Goal: Task Accomplishment & Management: Manage account settings

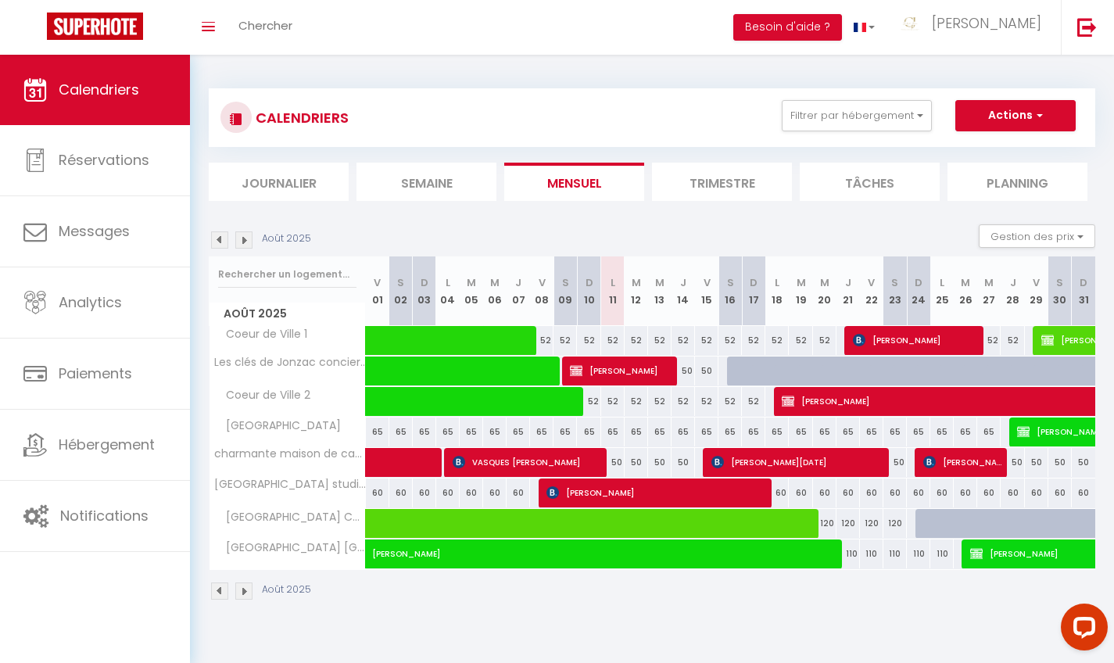
click at [242, 242] on img at bounding box center [243, 239] width 17 height 17
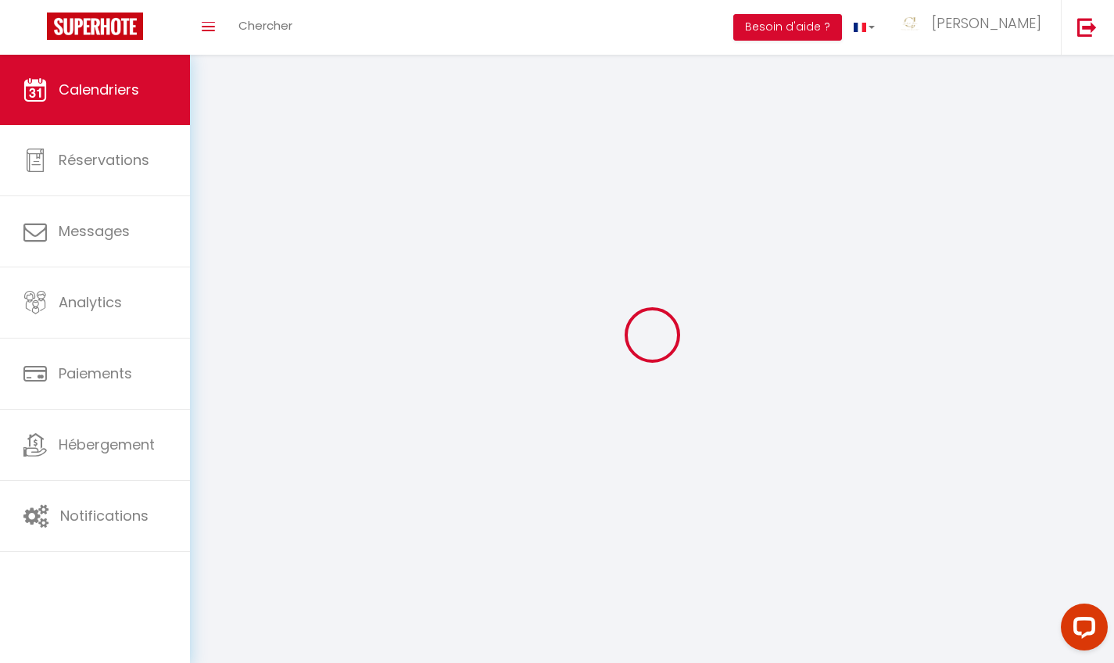
select select
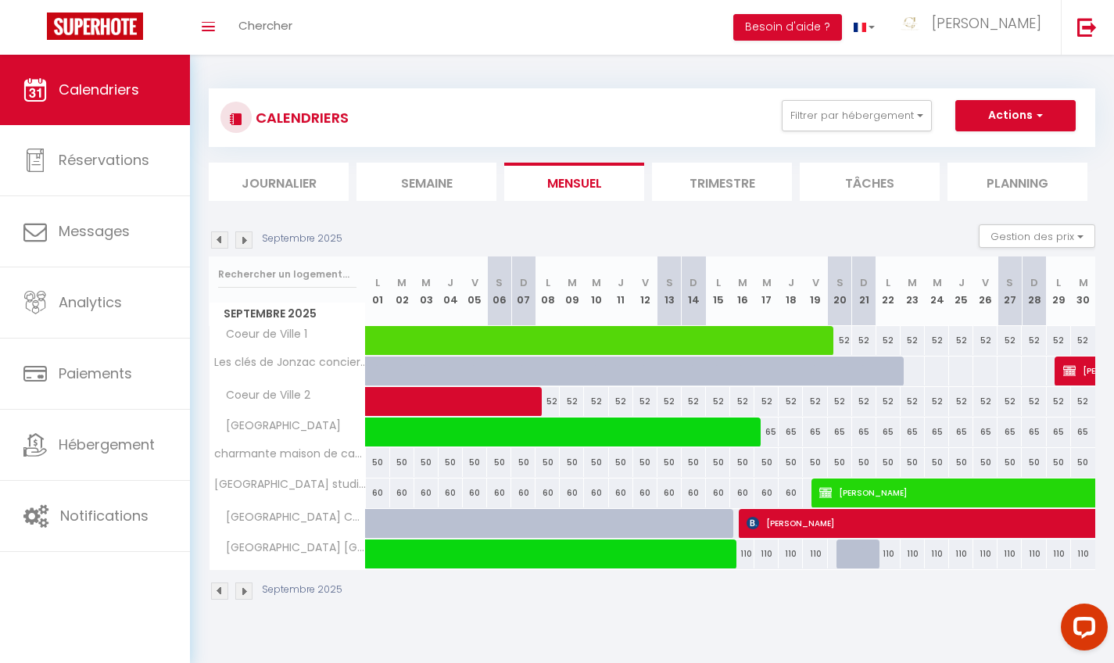
select select "OK"
select select "KO"
select select "0"
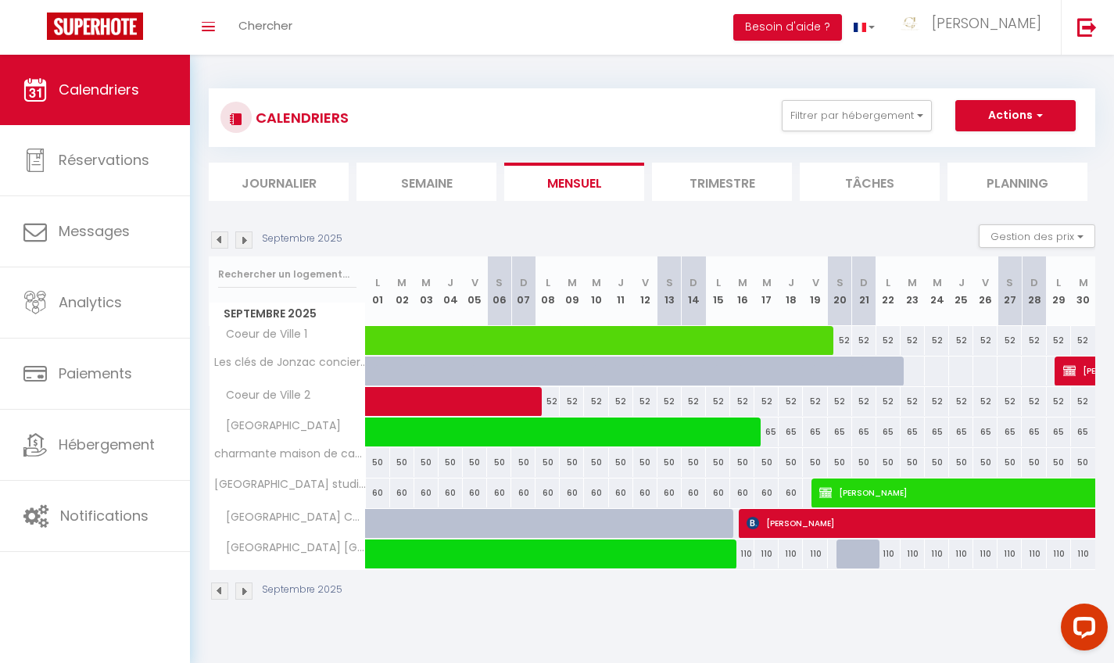
select select "1"
select select
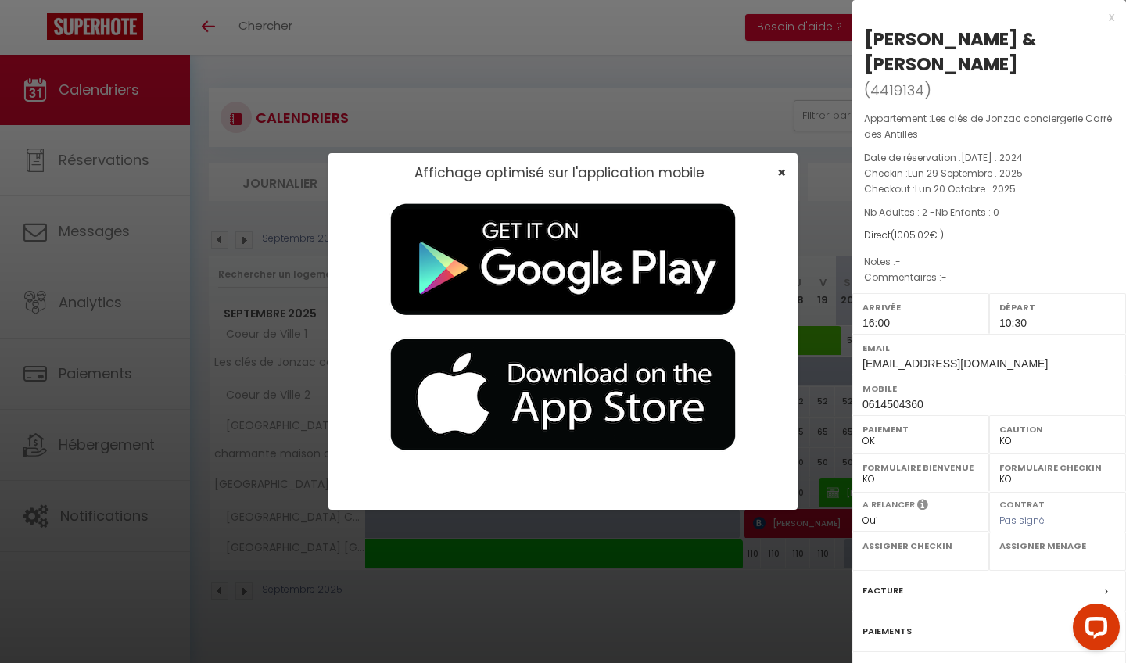
click at [783, 170] on span "×" at bounding box center [781, 173] width 9 height 20
click at [780, 176] on span "×" at bounding box center [781, 173] width 9 height 20
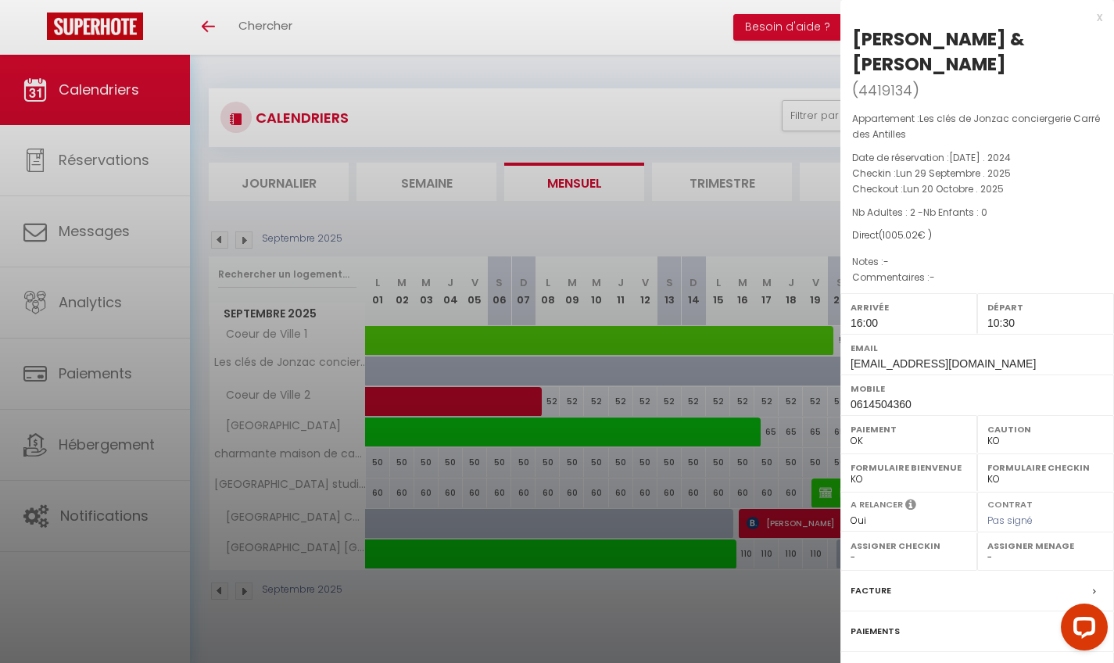
click at [1105, 13] on div "x [PERSON_NAME] & [PERSON_NAME] ( 4419134 ) Appartement : Les clés de Jonzac co…" at bounding box center [978, 397] width 274 height 794
click at [1098, 16] on div "x" at bounding box center [972, 17] width 262 height 19
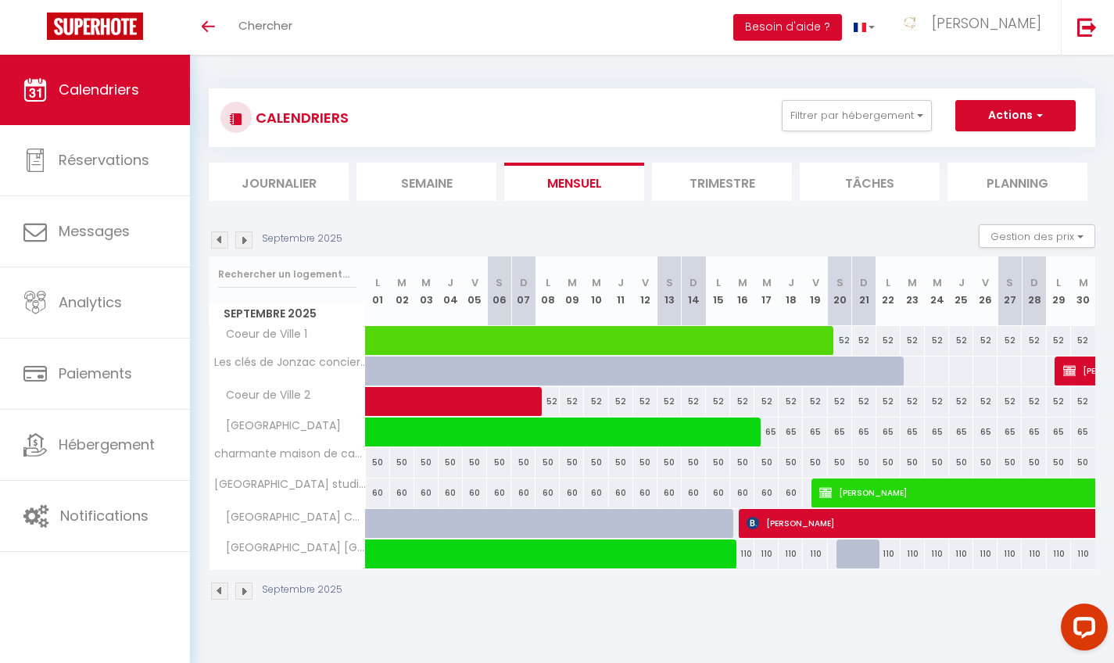
click at [249, 241] on img at bounding box center [243, 239] width 17 height 17
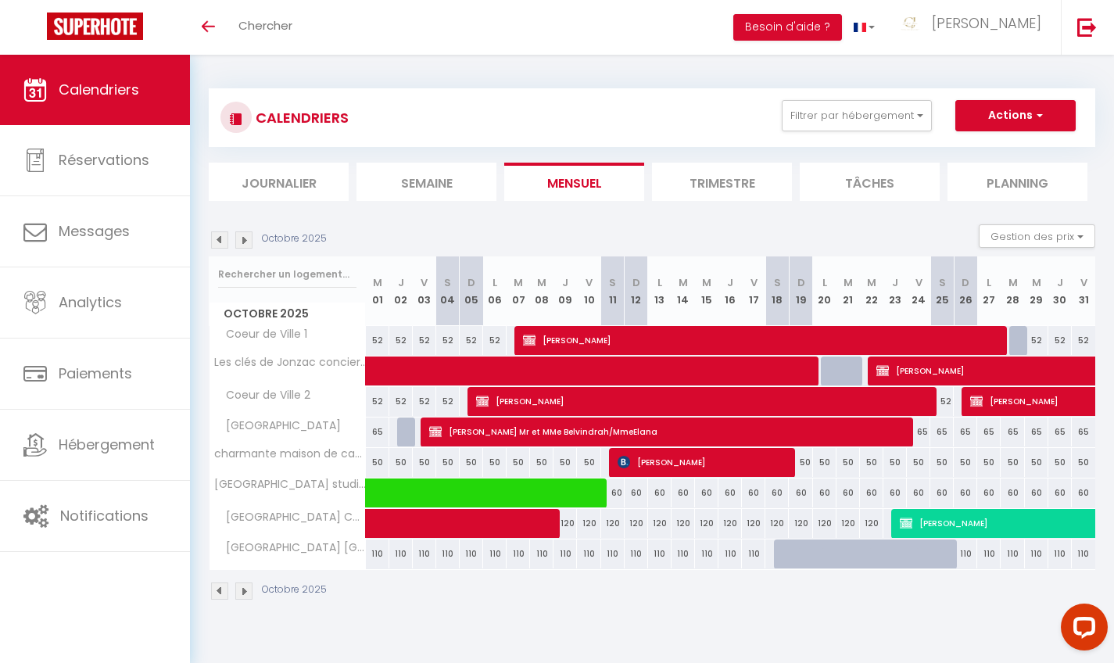
click at [461, 360] on span at bounding box center [723, 372] width 683 height 30
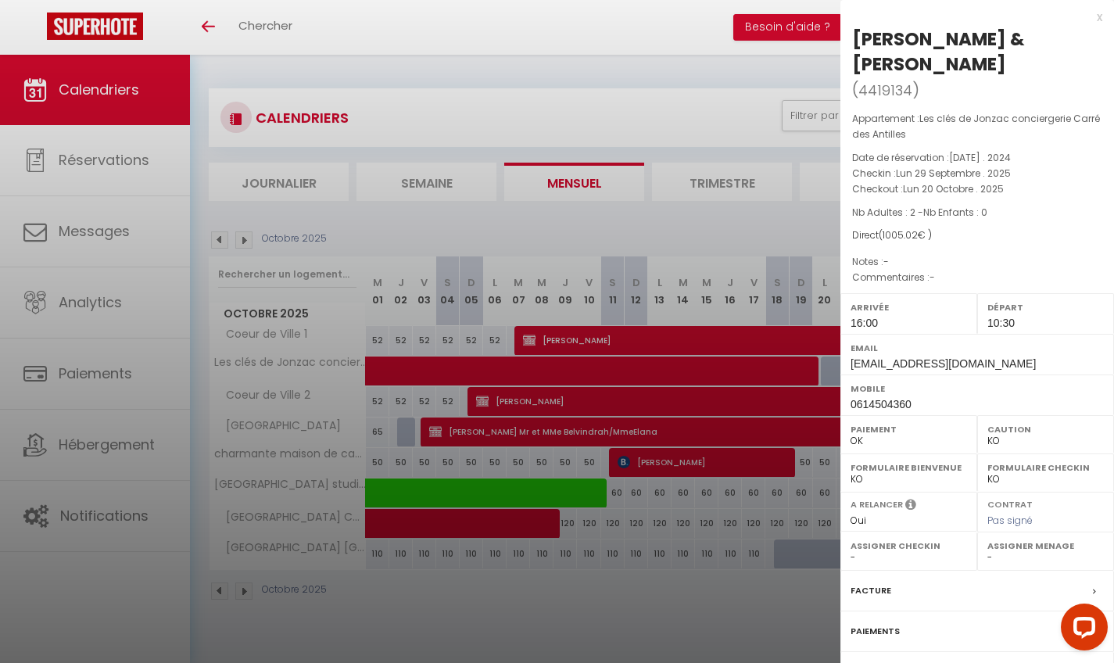
click at [353, 224] on div at bounding box center [557, 331] width 1114 height 663
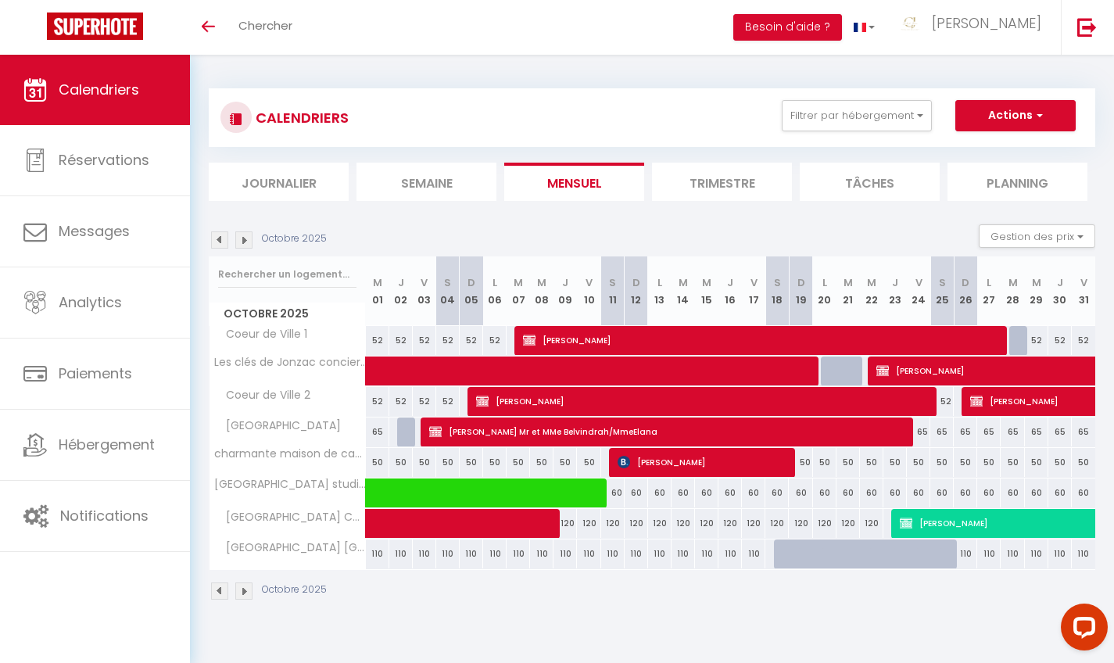
click at [242, 239] on img at bounding box center [243, 239] width 17 height 17
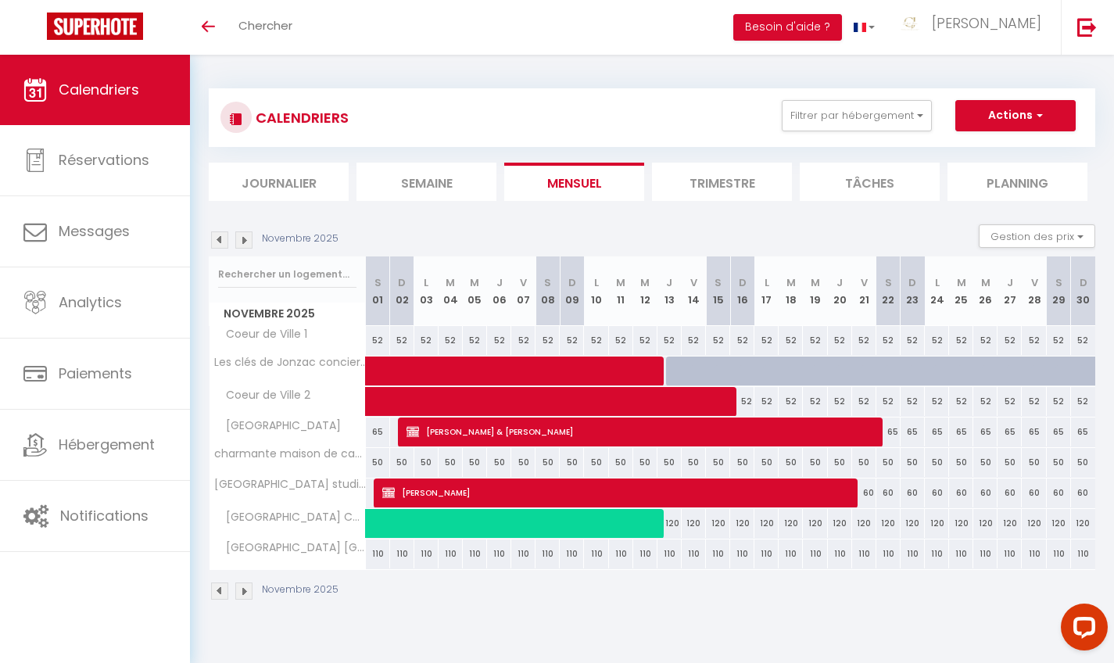
click at [652, 365] on span at bounding box center [598, 372] width 432 height 30
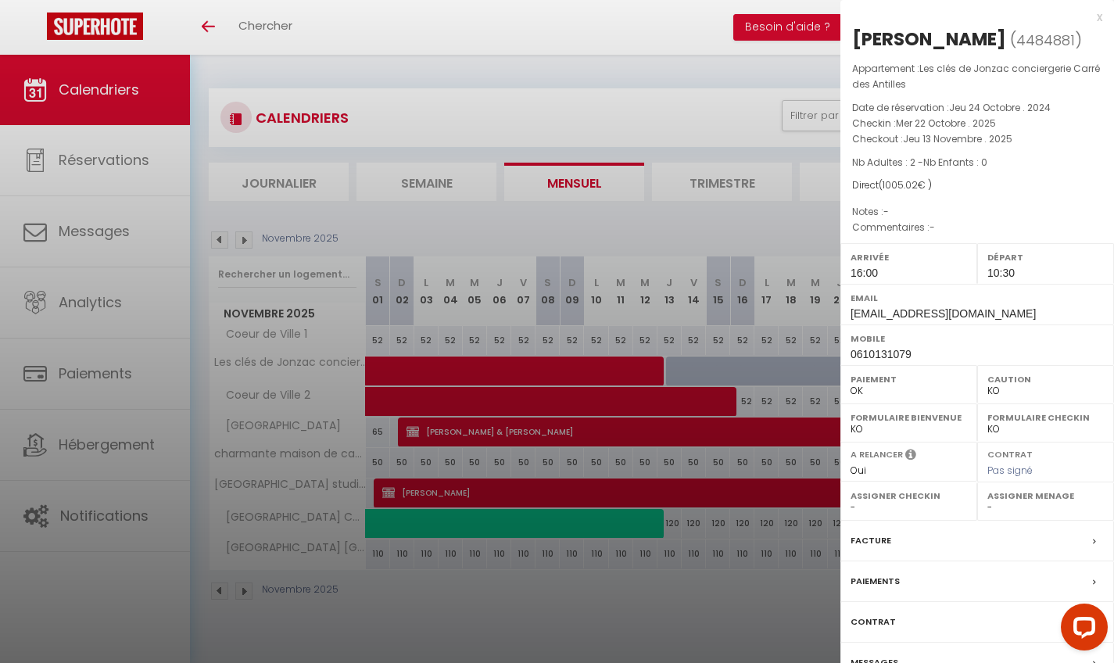
click at [1102, 16] on div "x" at bounding box center [972, 17] width 262 height 19
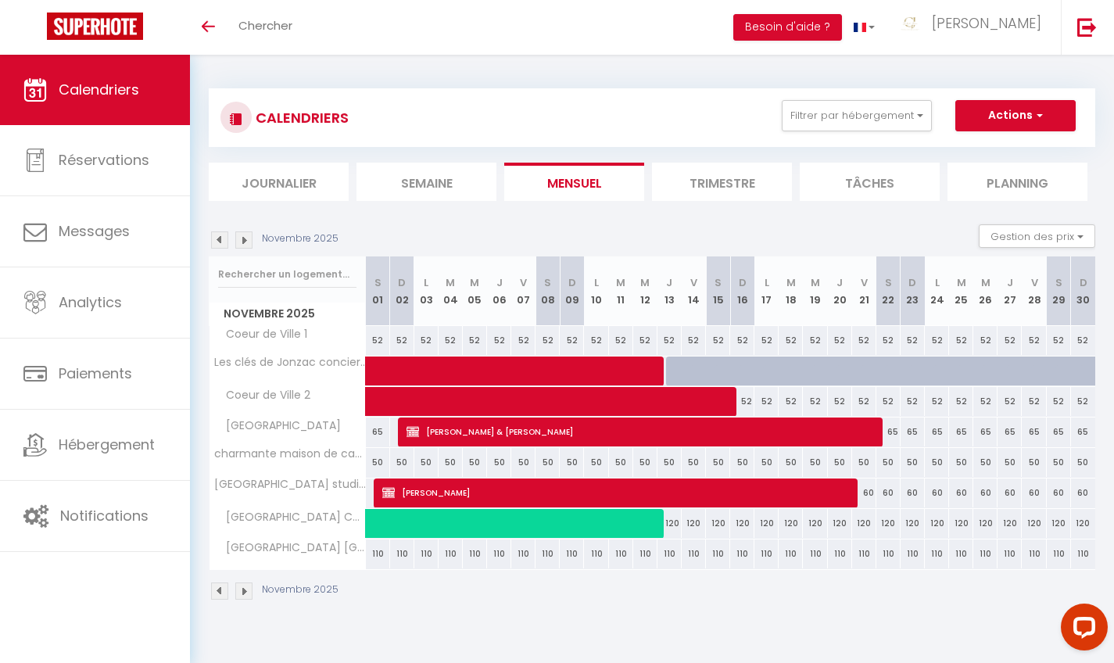
click at [251, 238] on img at bounding box center [243, 239] width 17 height 17
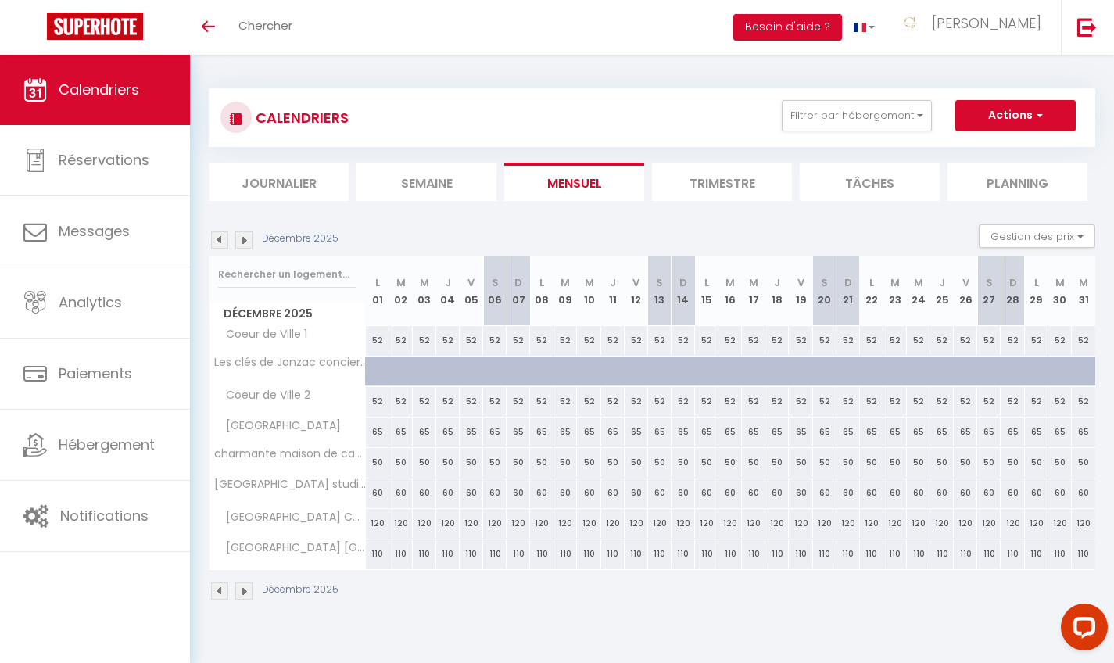
click at [219, 240] on img at bounding box center [219, 239] width 17 height 17
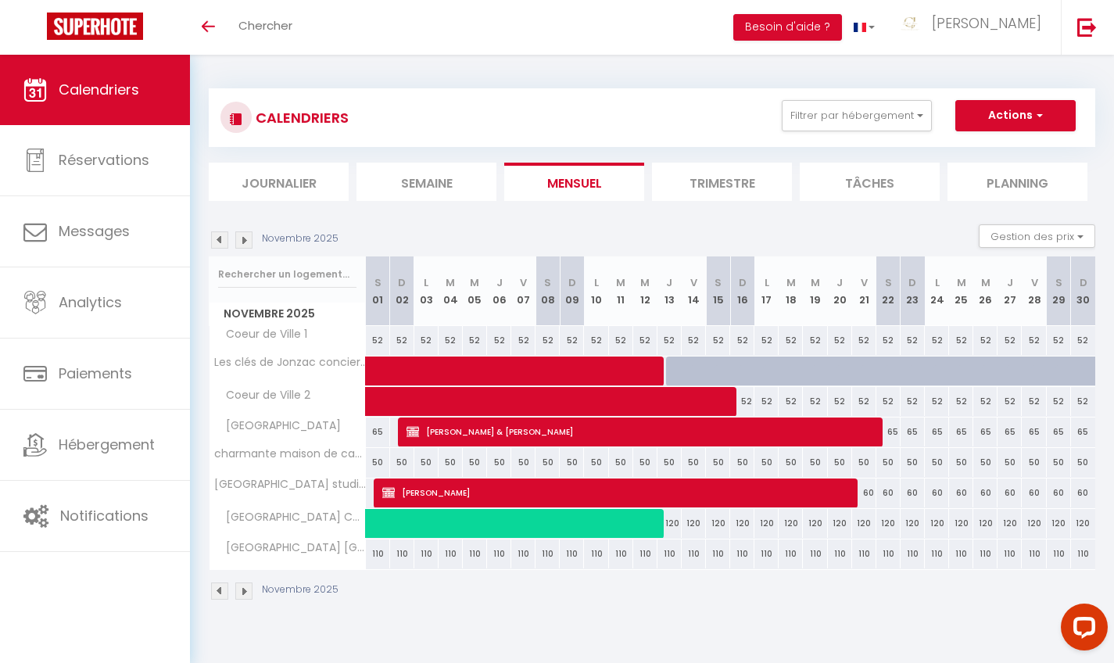
click at [215, 238] on img at bounding box center [219, 239] width 17 height 17
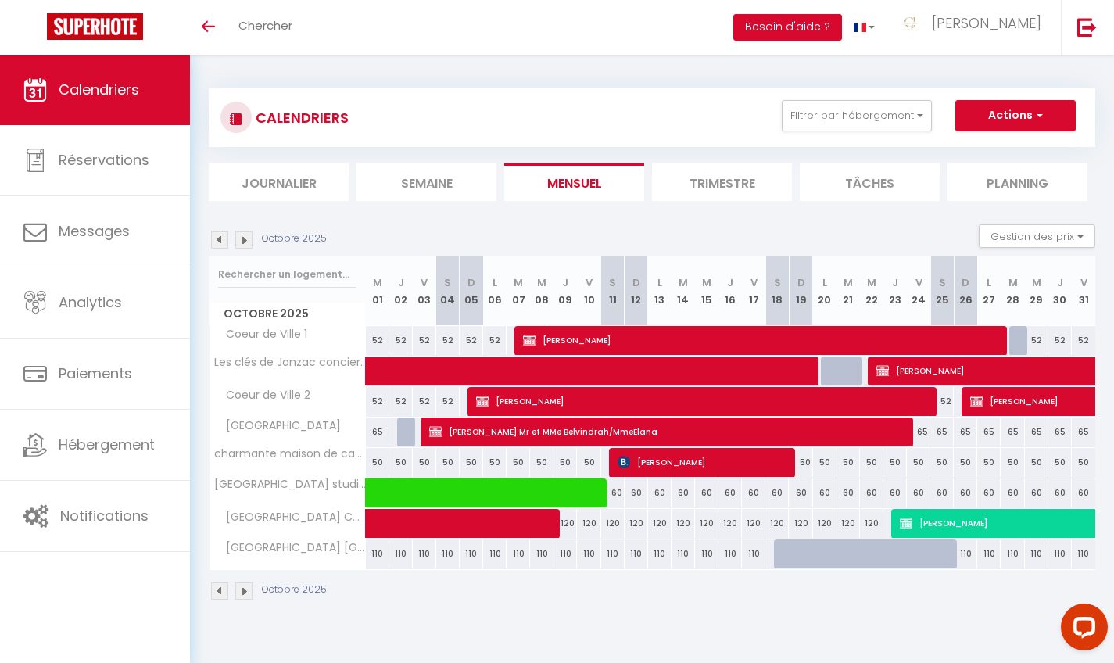
click at [215, 238] on img at bounding box center [219, 239] width 17 height 17
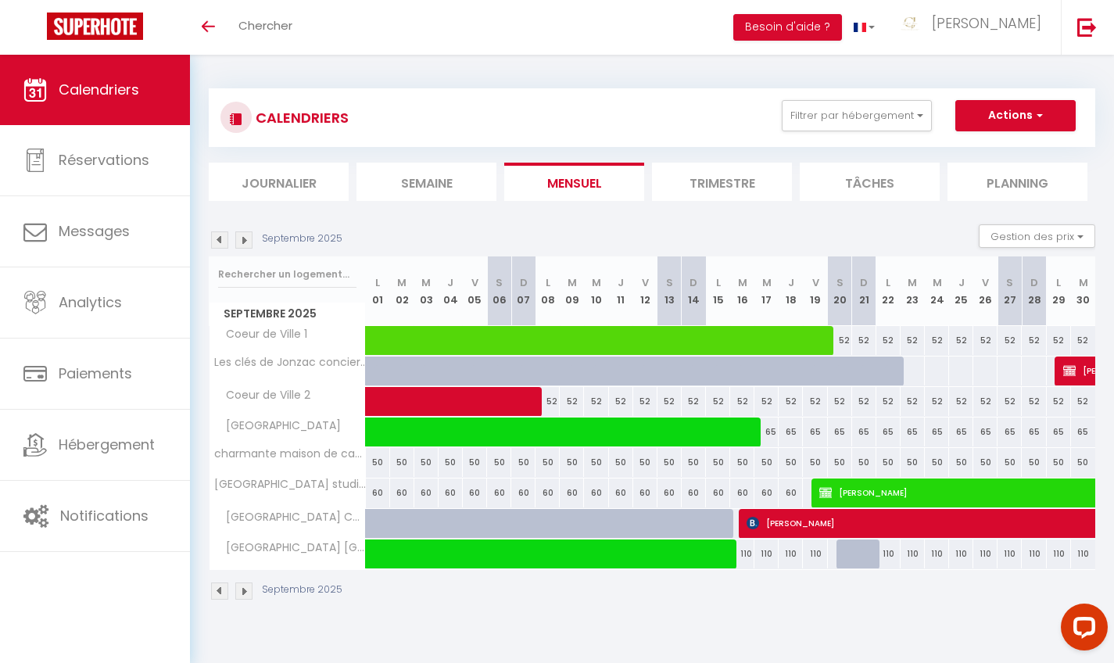
click at [215, 237] on img at bounding box center [219, 239] width 17 height 17
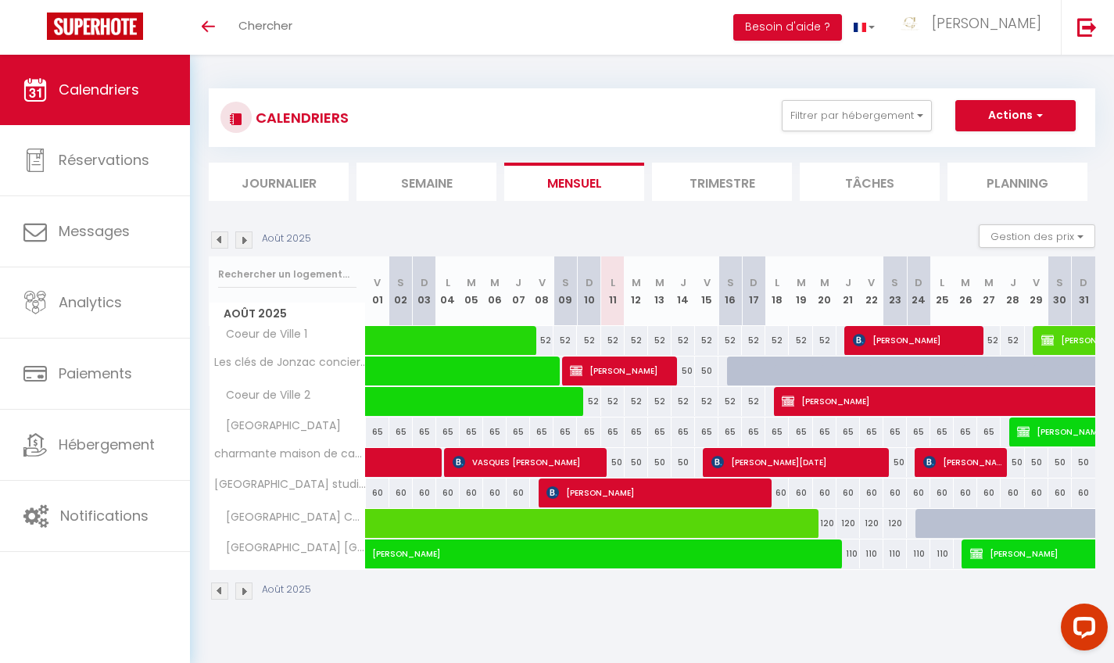
click at [244, 237] on img at bounding box center [243, 239] width 17 height 17
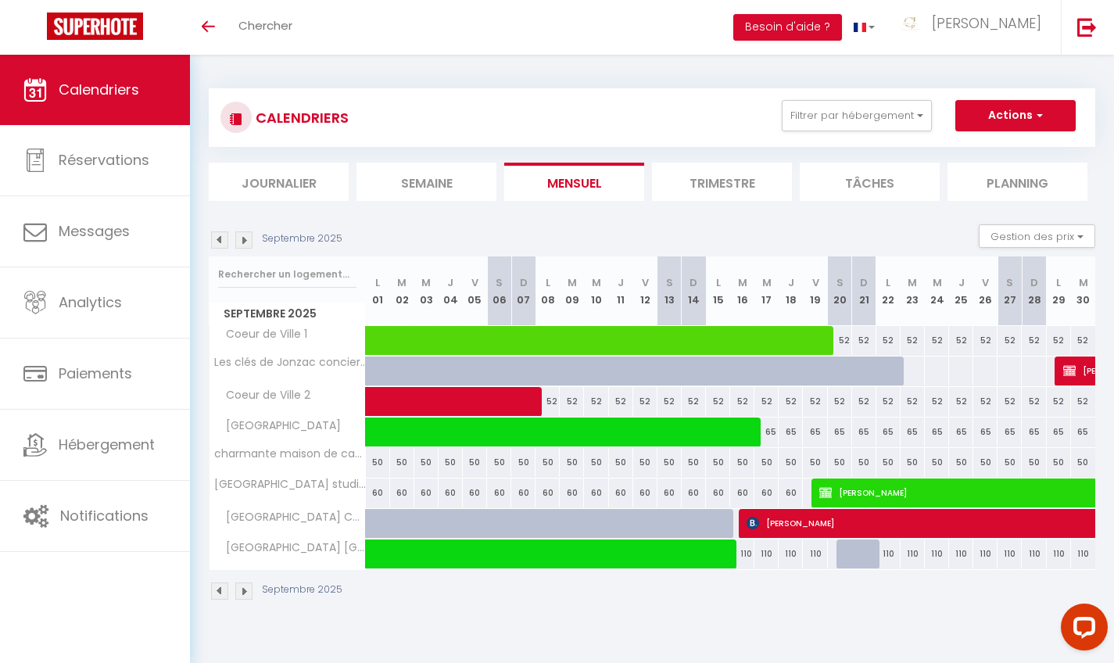
click at [220, 239] on img at bounding box center [219, 239] width 17 height 17
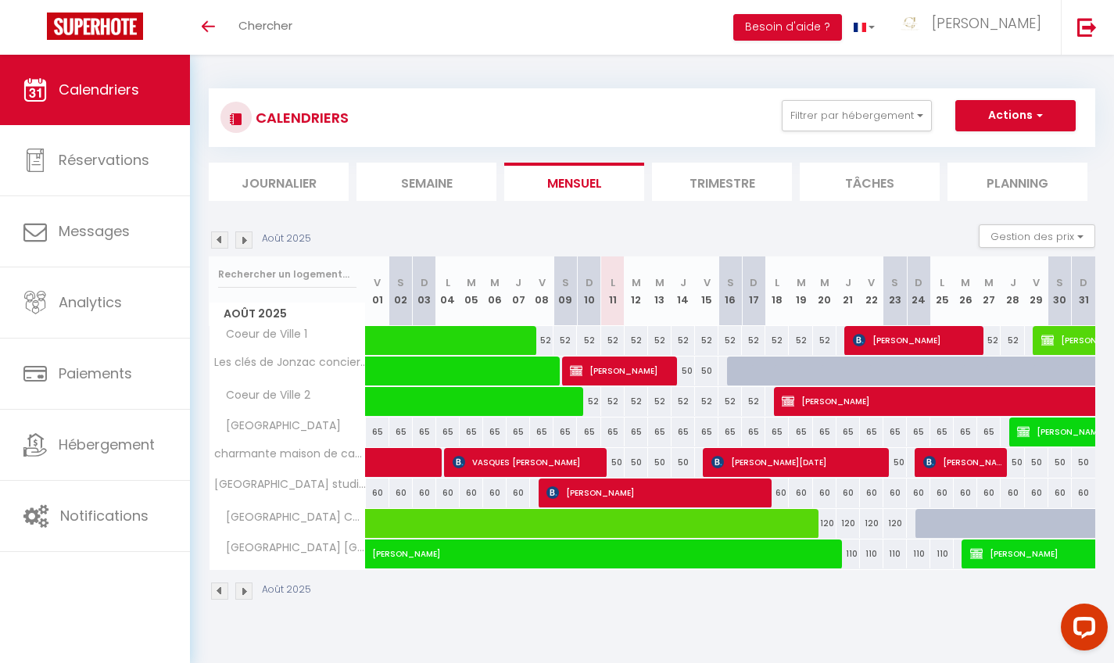
click at [249, 242] on img at bounding box center [243, 239] width 17 height 17
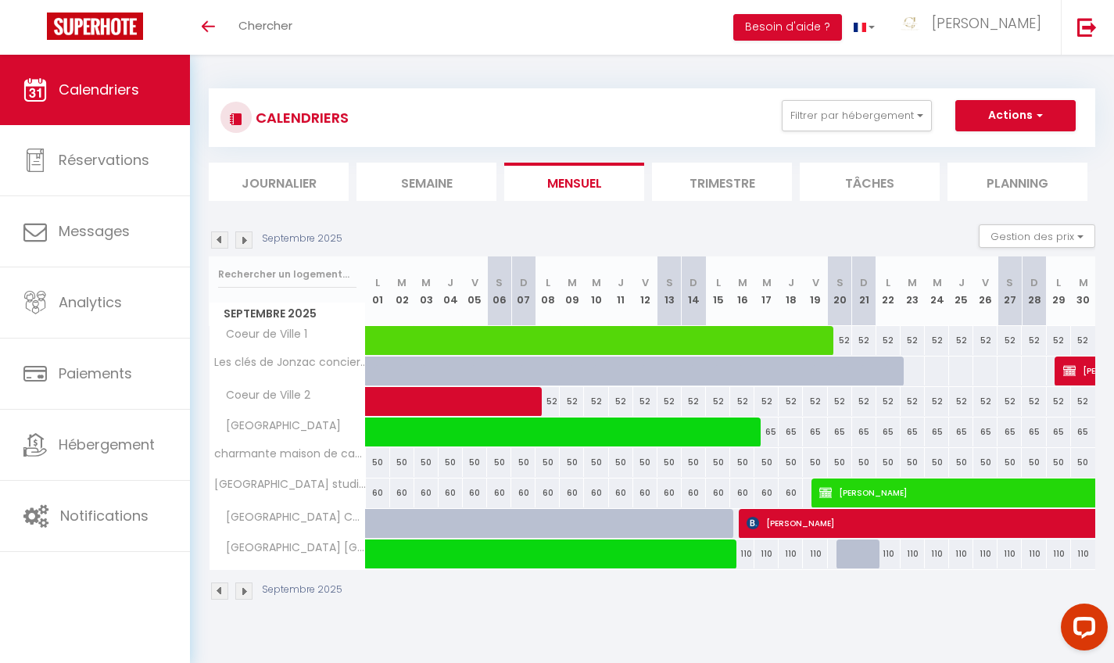
drag, startPoint x: 897, startPoint y: 371, endPoint x: 490, endPoint y: 335, distance: 408.2
click at [503, 351] on tbody "Coeur de Ville 1" at bounding box center [653, 447] width 887 height 244
click at [440, 111] on div "CALENDRIERS Filtrer par hébergement COEUR DE VILLE Coeur de Ville 1 Coeur de Vi…" at bounding box center [651, 117] width 863 height 35
